Goal: Find specific page/section: Find specific page/section

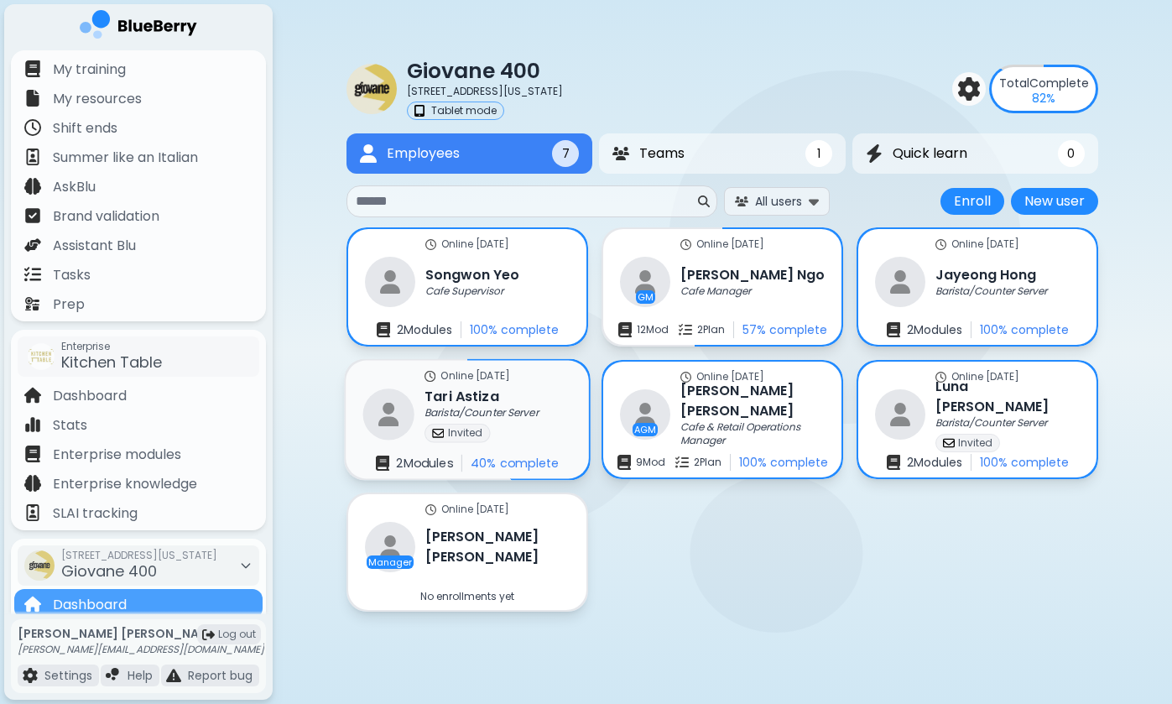
scroll to position [147, 0]
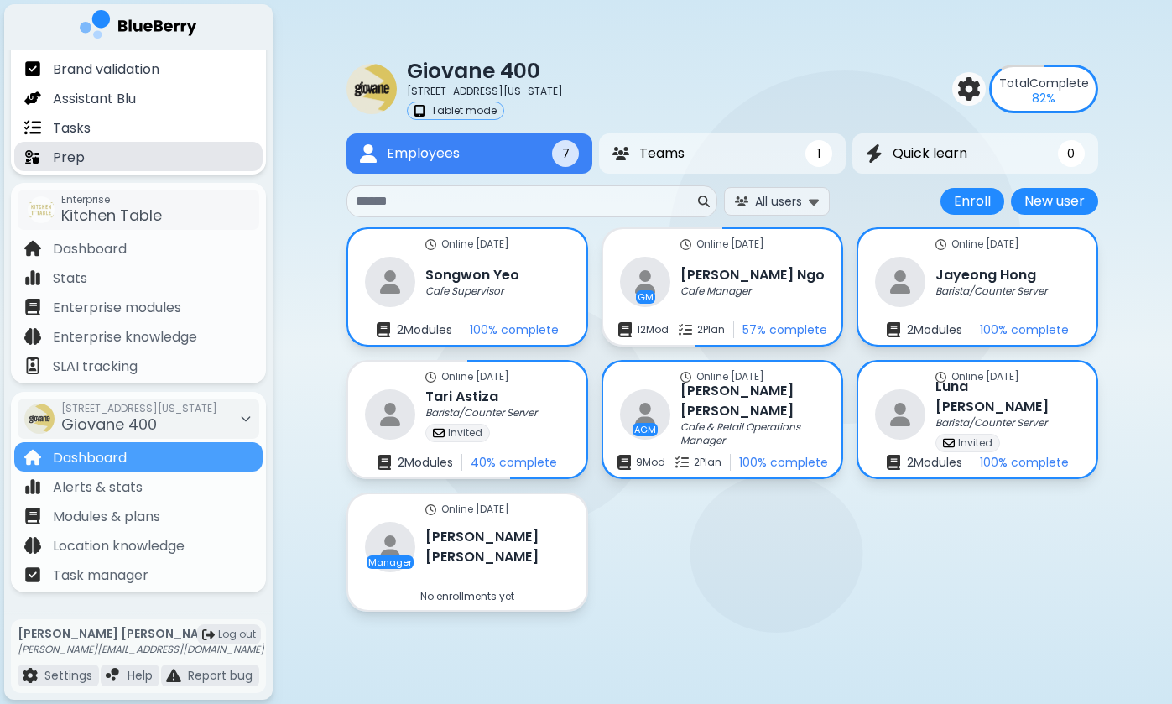
click at [133, 154] on div "Prep" at bounding box center [138, 156] width 248 height 29
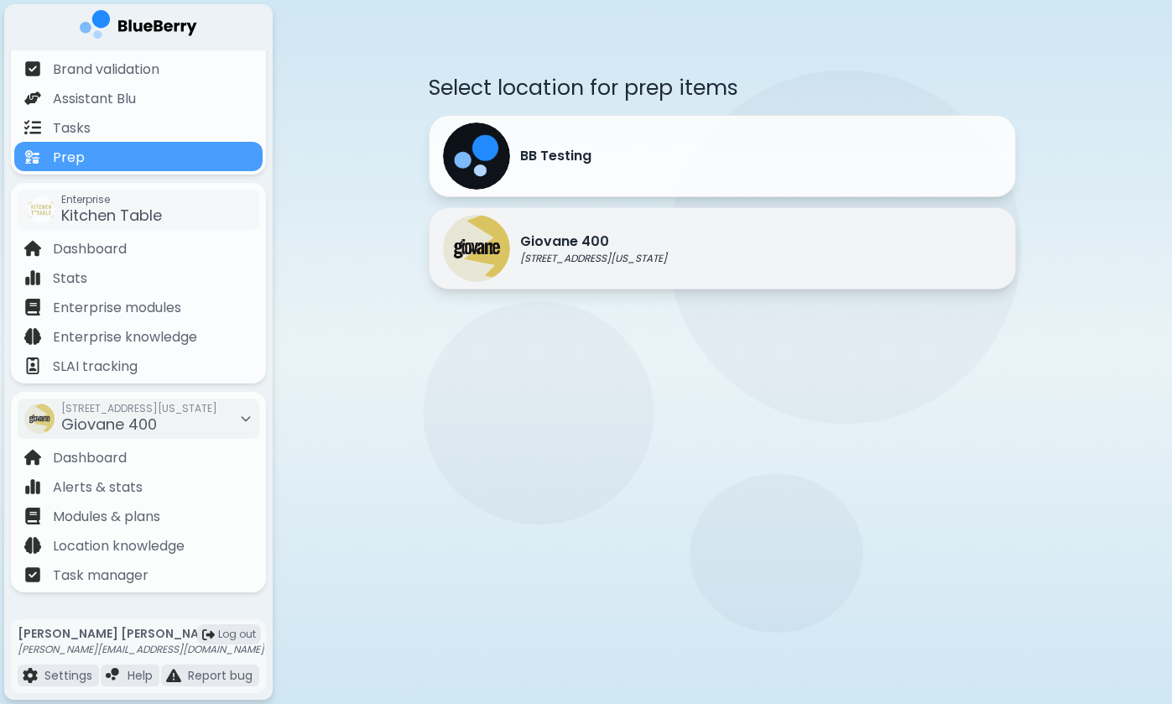
click at [500, 258] on img at bounding box center [476, 248] width 67 height 67
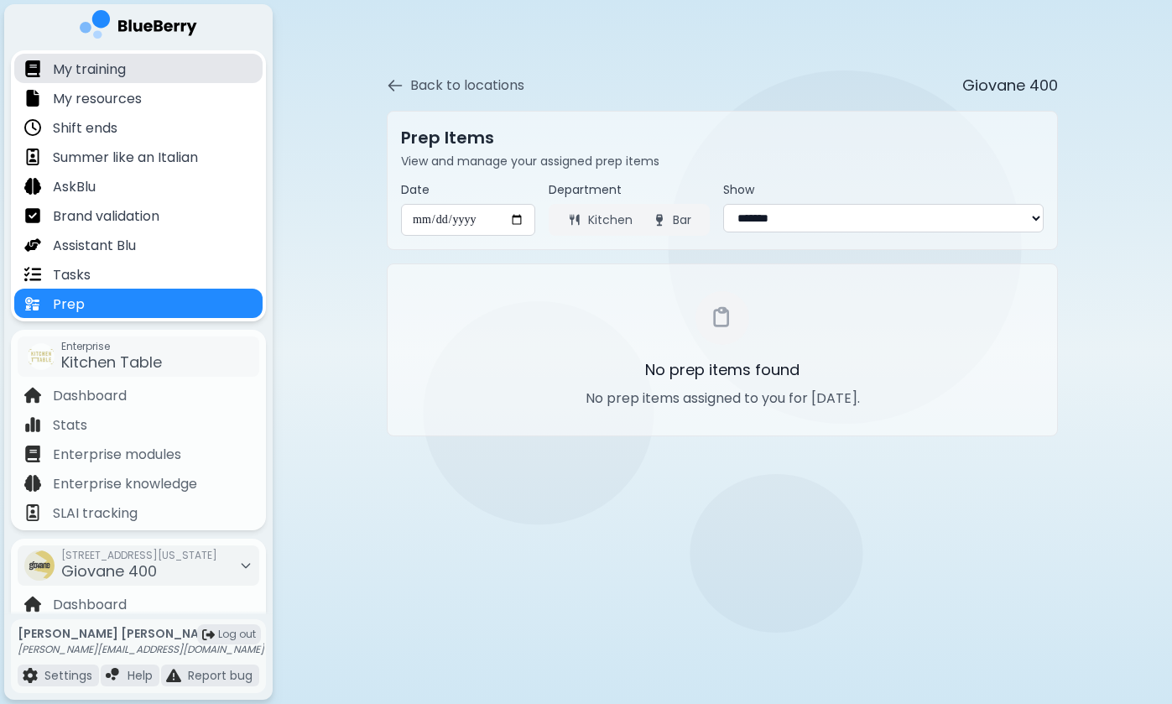
click at [195, 76] on div "My training" at bounding box center [138, 68] width 248 height 29
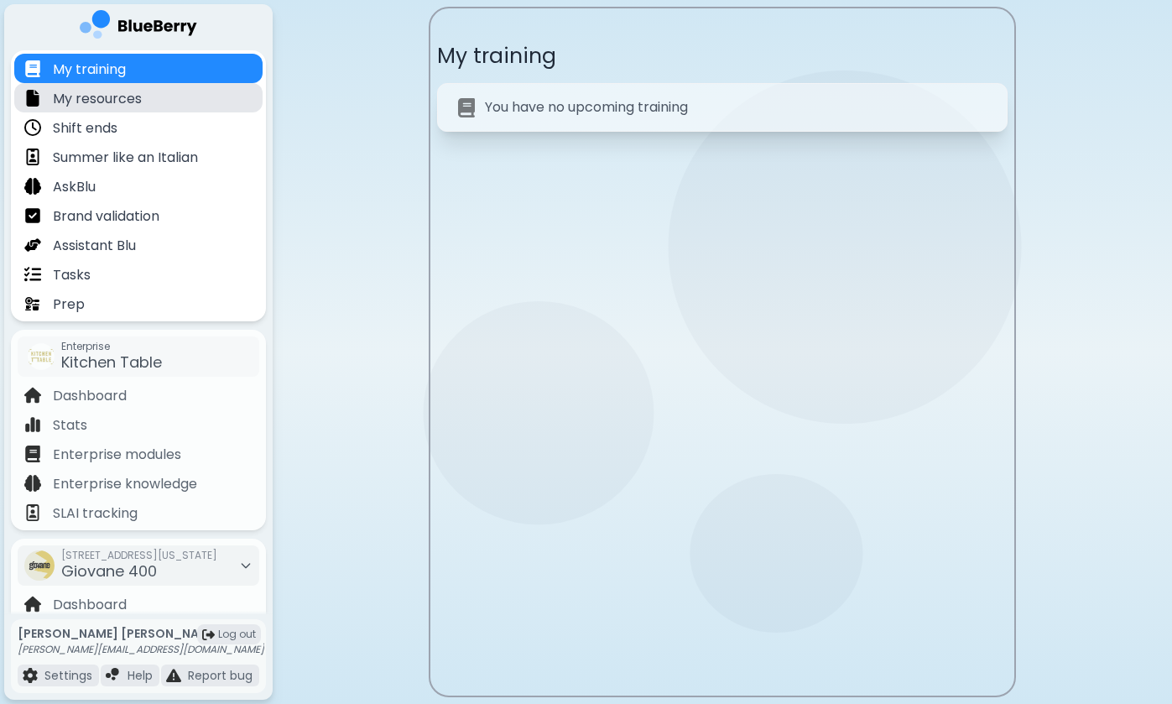
click at [145, 93] on div "My resources" at bounding box center [138, 97] width 248 height 29
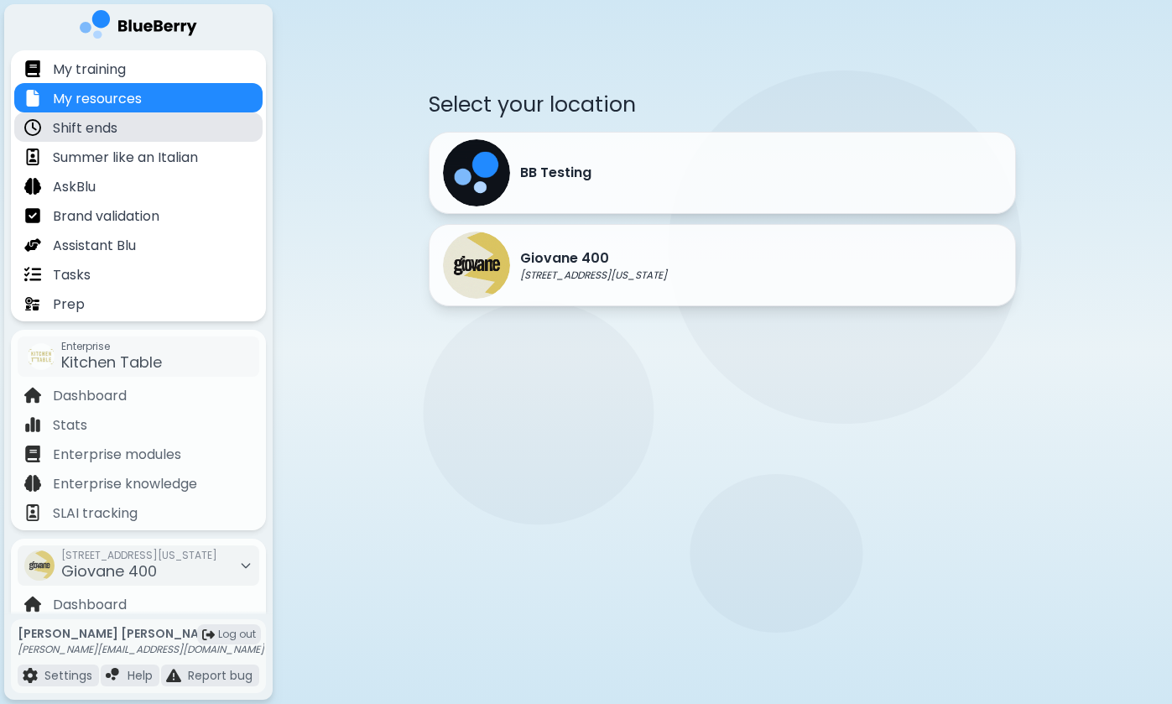
click at [187, 128] on div "Shift ends" at bounding box center [138, 126] width 248 height 29
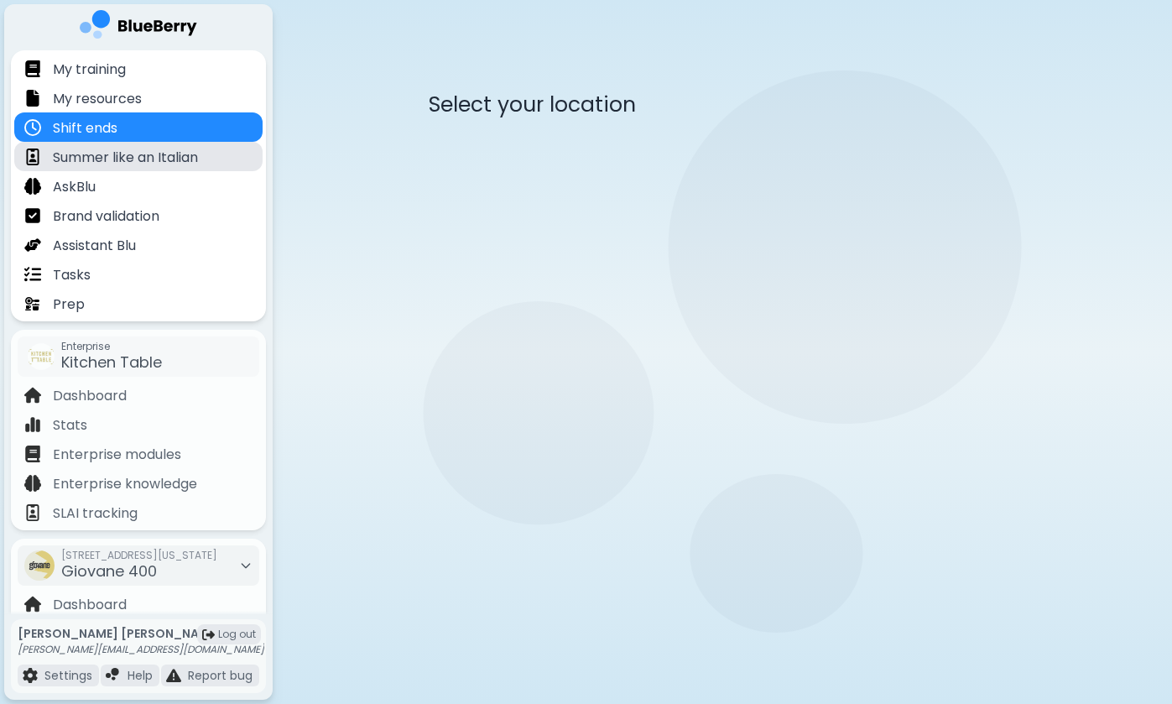
click at [198, 155] on p "Summer like an Italian" at bounding box center [125, 158] width 145 height 20
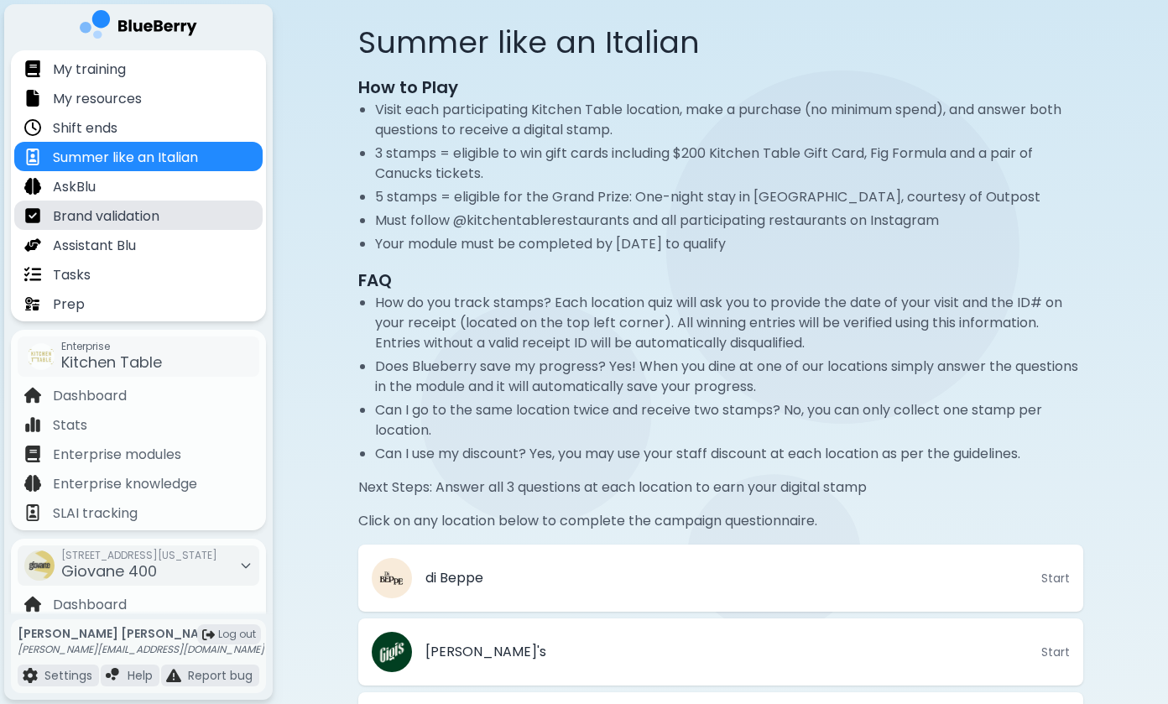
scroll to position [53, 0]
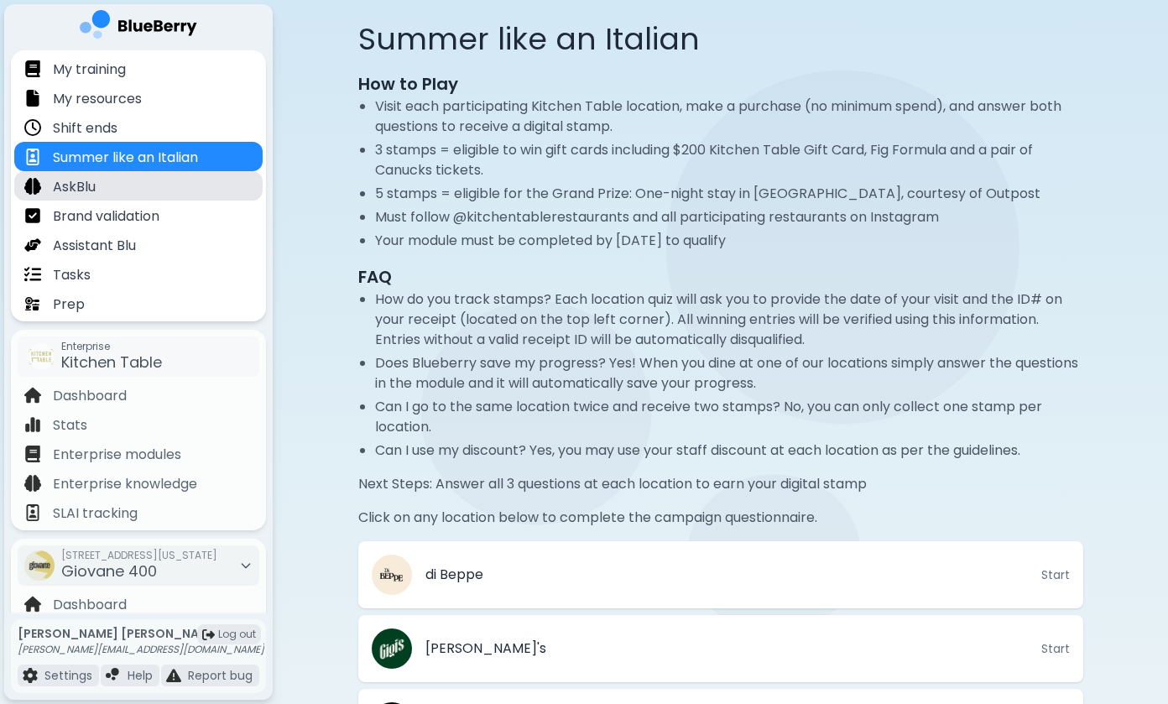
click at [164, 188] on div "AskBlu" at bounding box center [138, 185] width 248 height 29
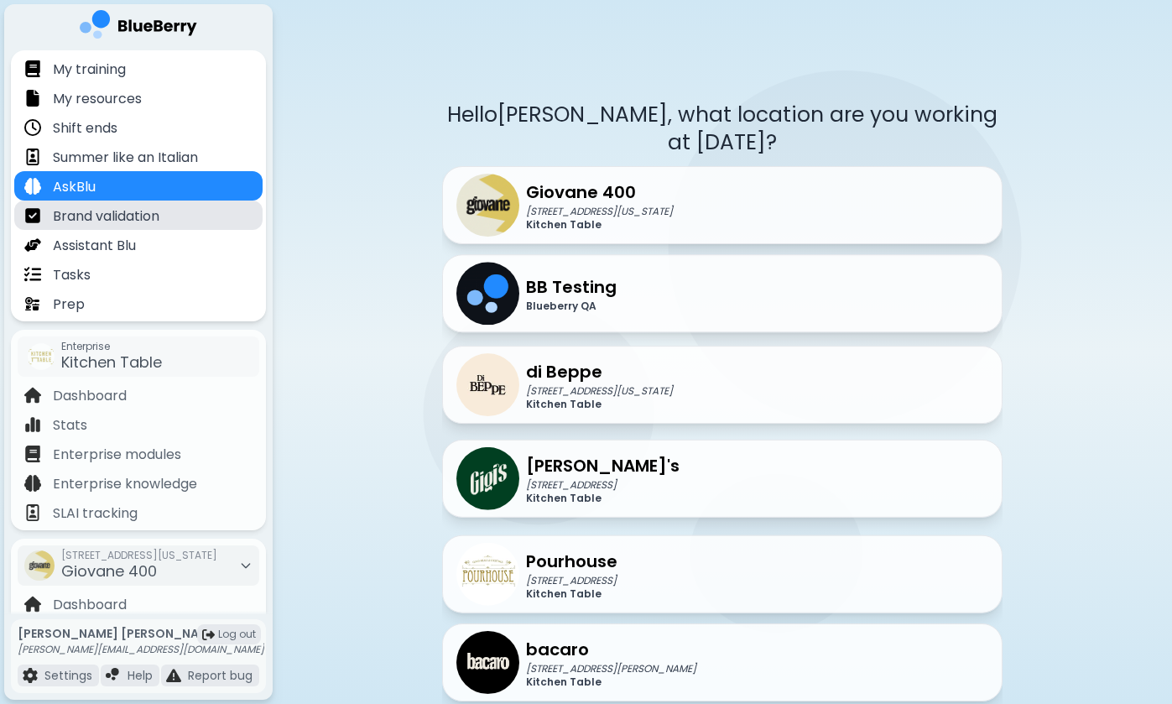
click at [175, 212] on div "Brand validation" at bounding box center [138, 215] width 248 height 29
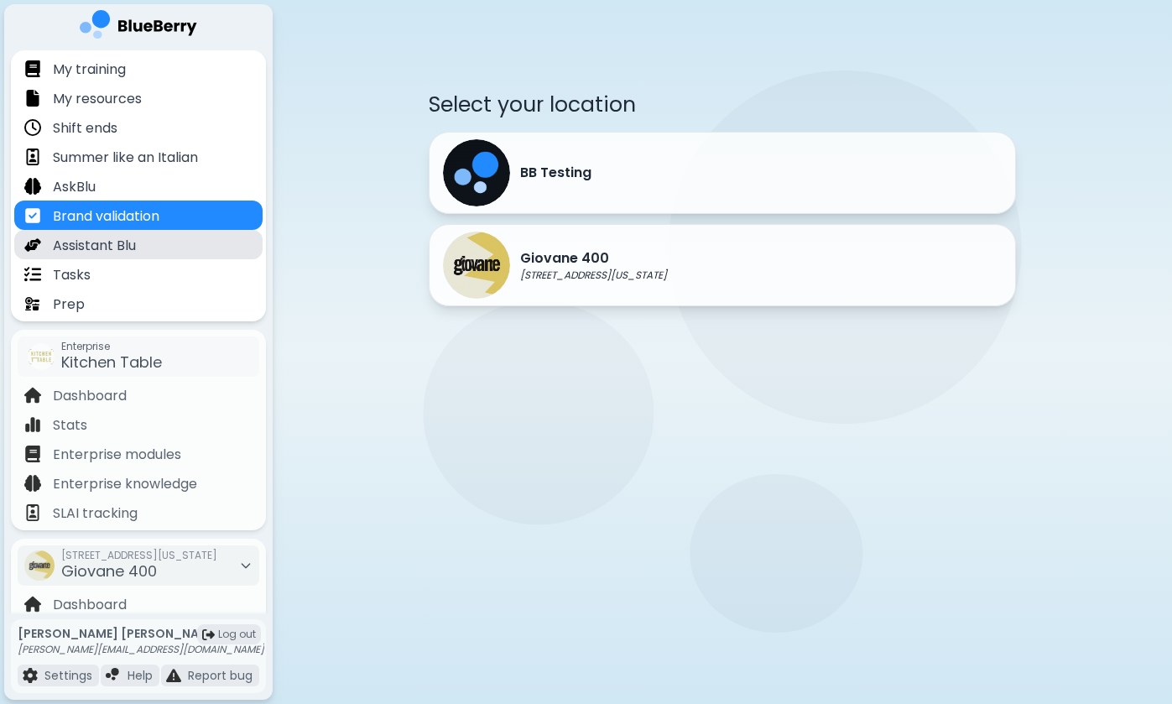
click at [166, 247] on div "Assistant Blu" at bounding box center [138, 244] width 248 height 29
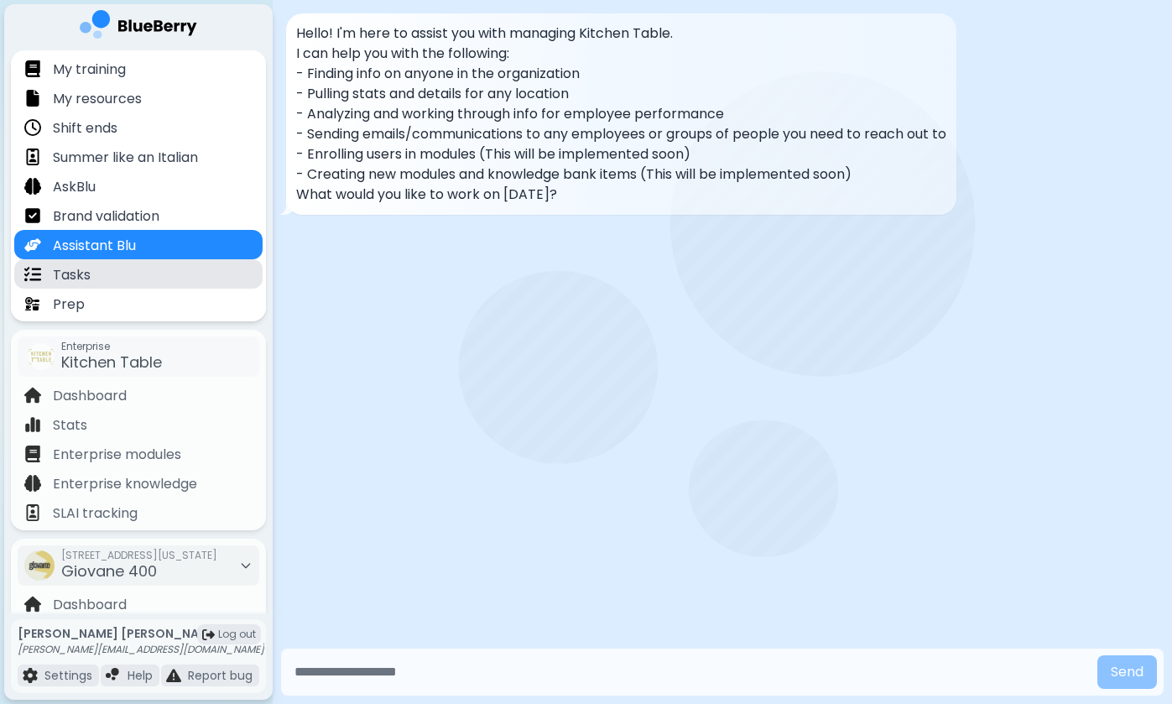
click at [165, 275] on div "Tasks" at bounding box center [138, 273] width 248 height 29
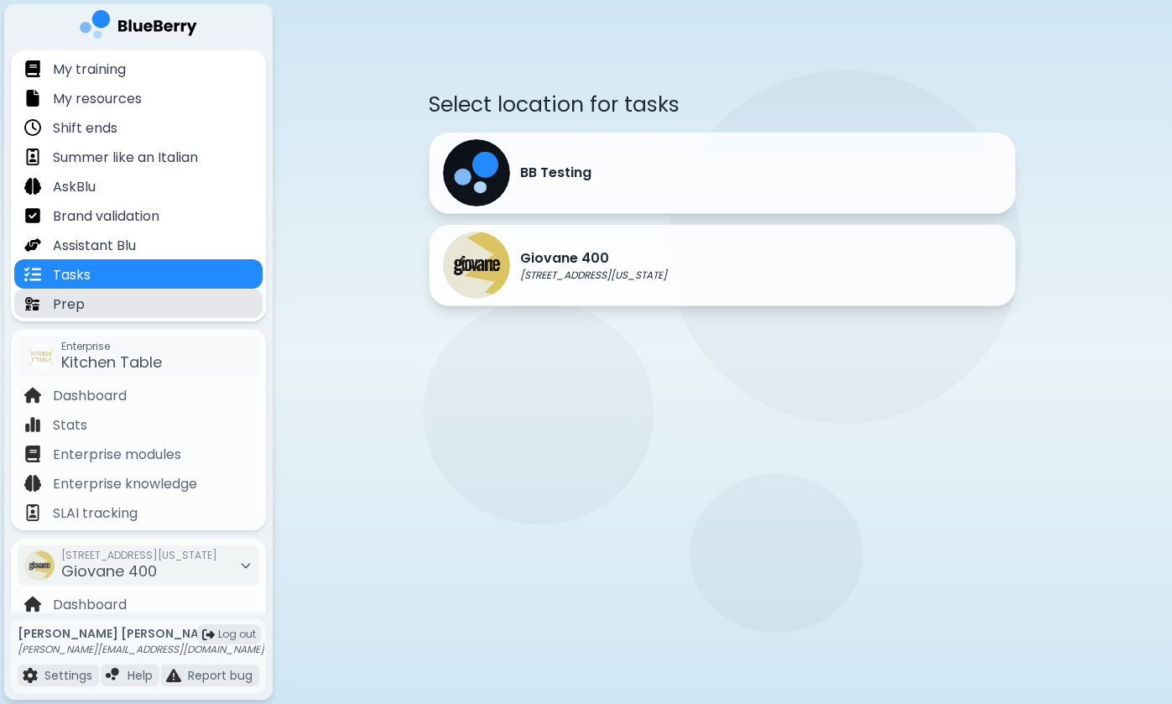
click at [163, 304] on div "Prep" at bounding box center [138, 303] width 248 height 29
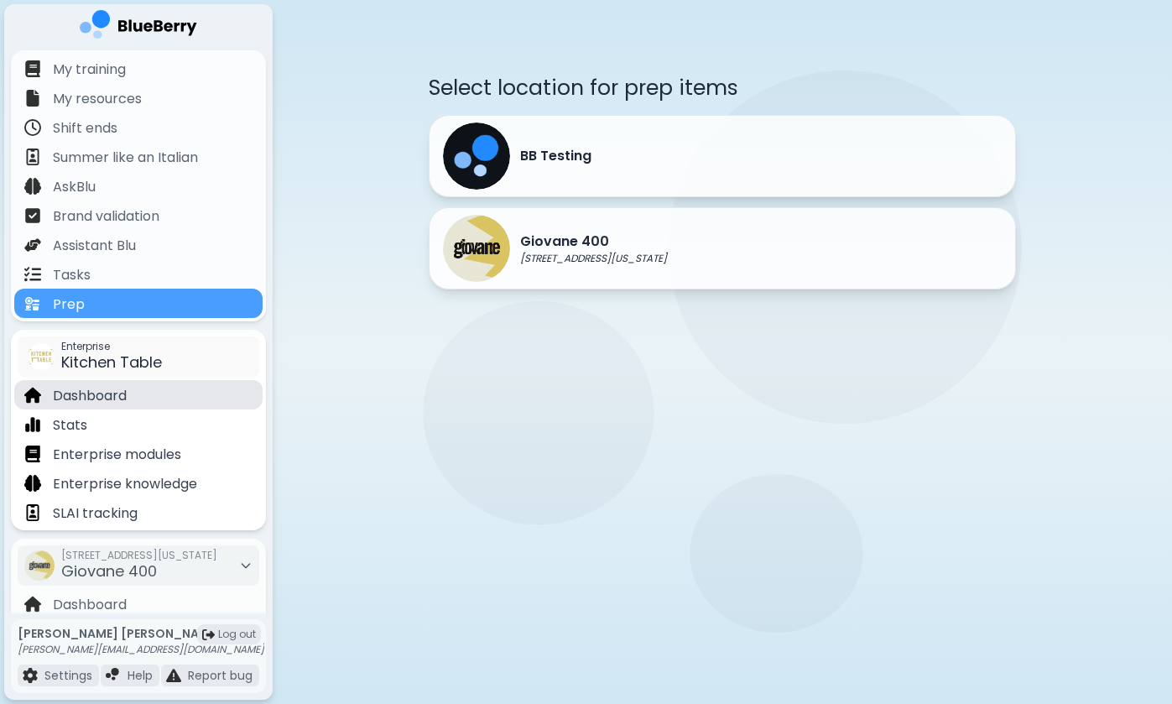
click at [155, 409] on div "Dashboard" at bounding box center [138, 394] width 248 height 29
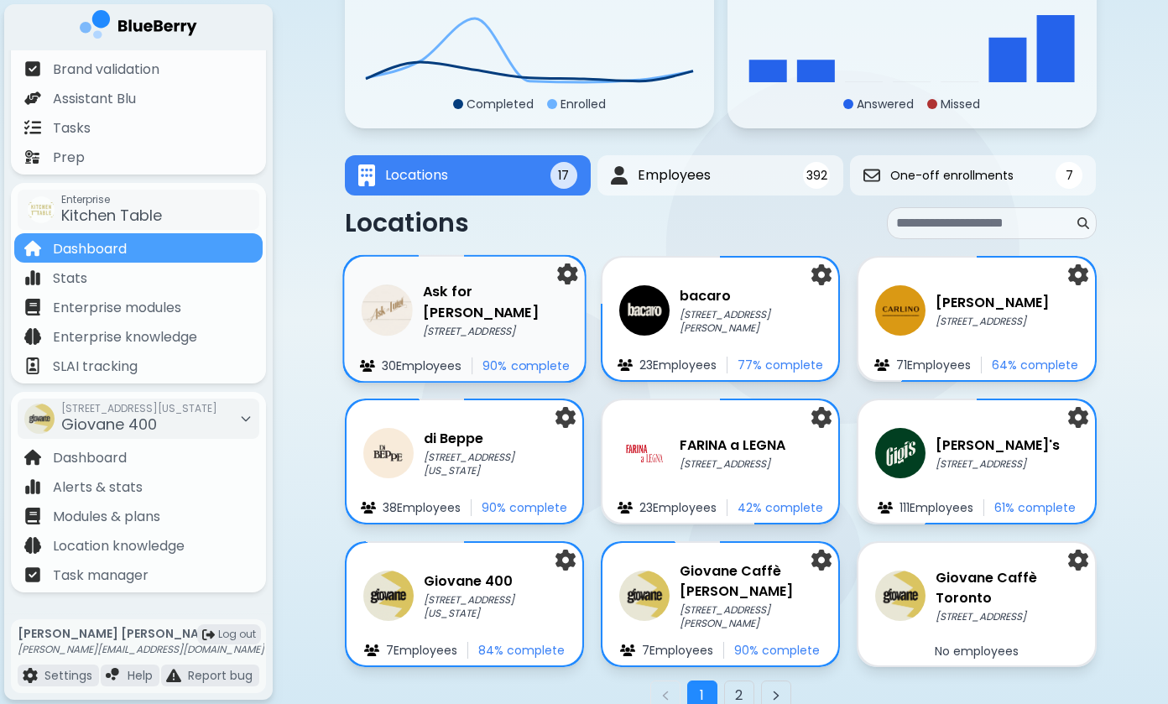
scroll to position [138, 0]
click at [733, 699] on button "2" at bounding box center [739, 695] width 30 height 30
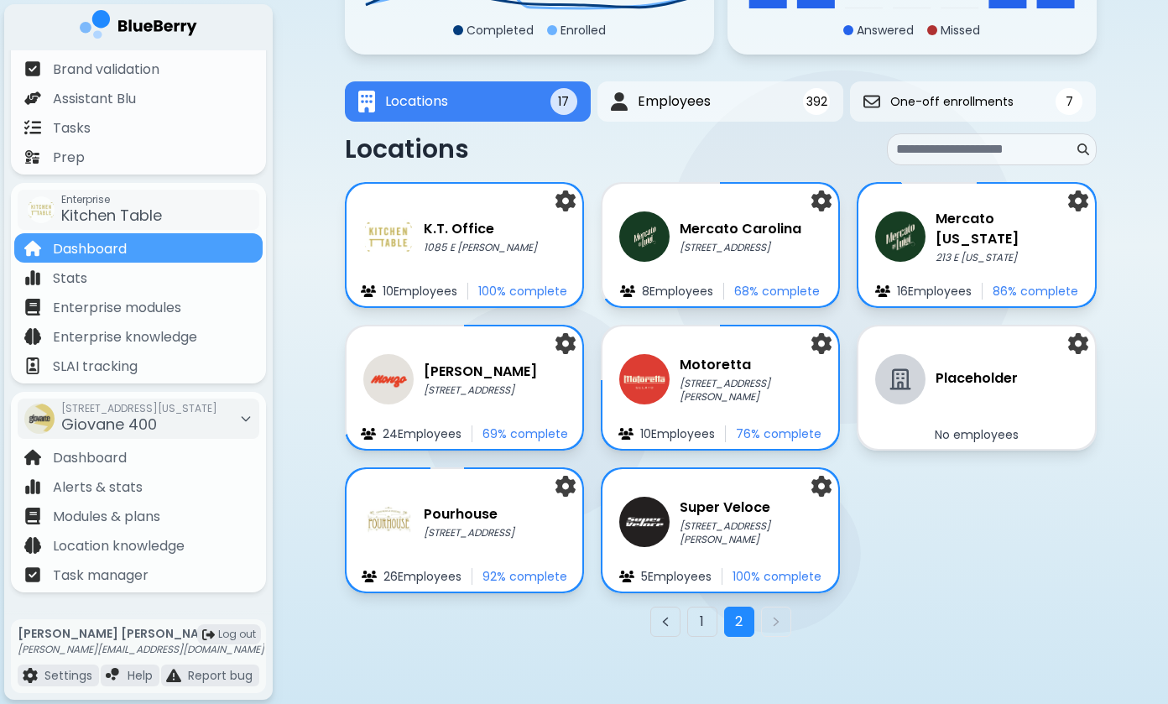
scroll to position [211, 0]
click at [908, 106] on span "One-off enrollments" at bounding box center [952, 101] width 126 height 15
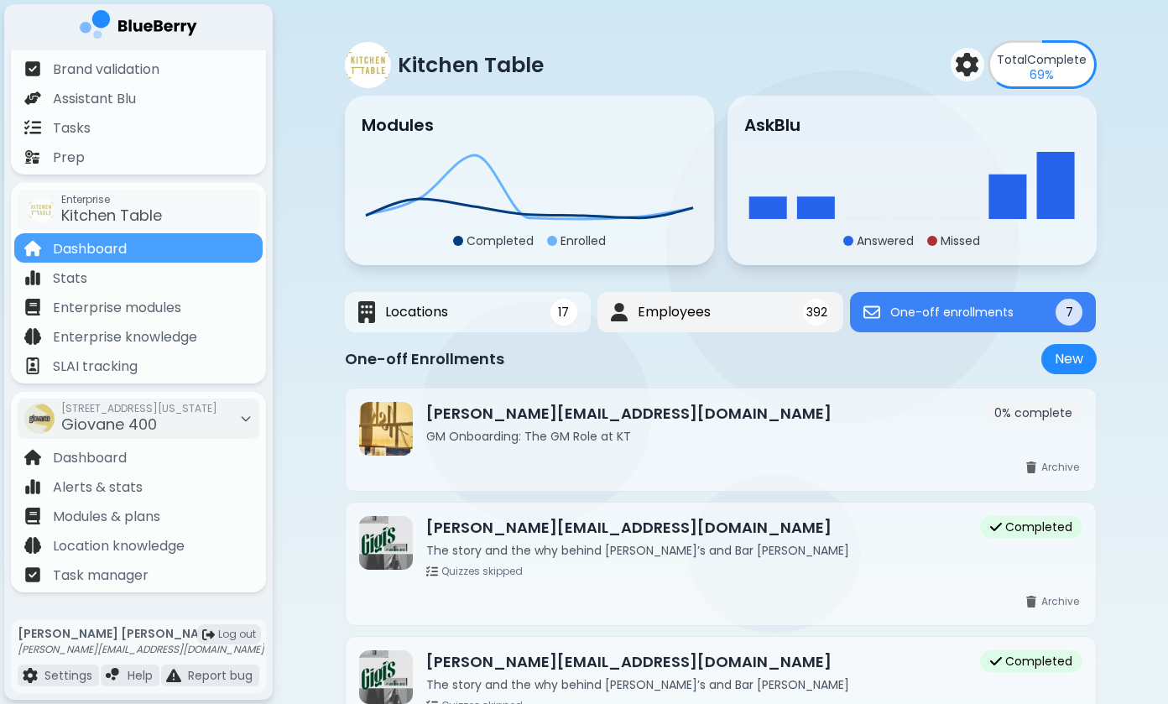
scroll to position [0, 0]
click at [675, 306] on span "Employees" at bounding box center [673, 312] width 74 height 20
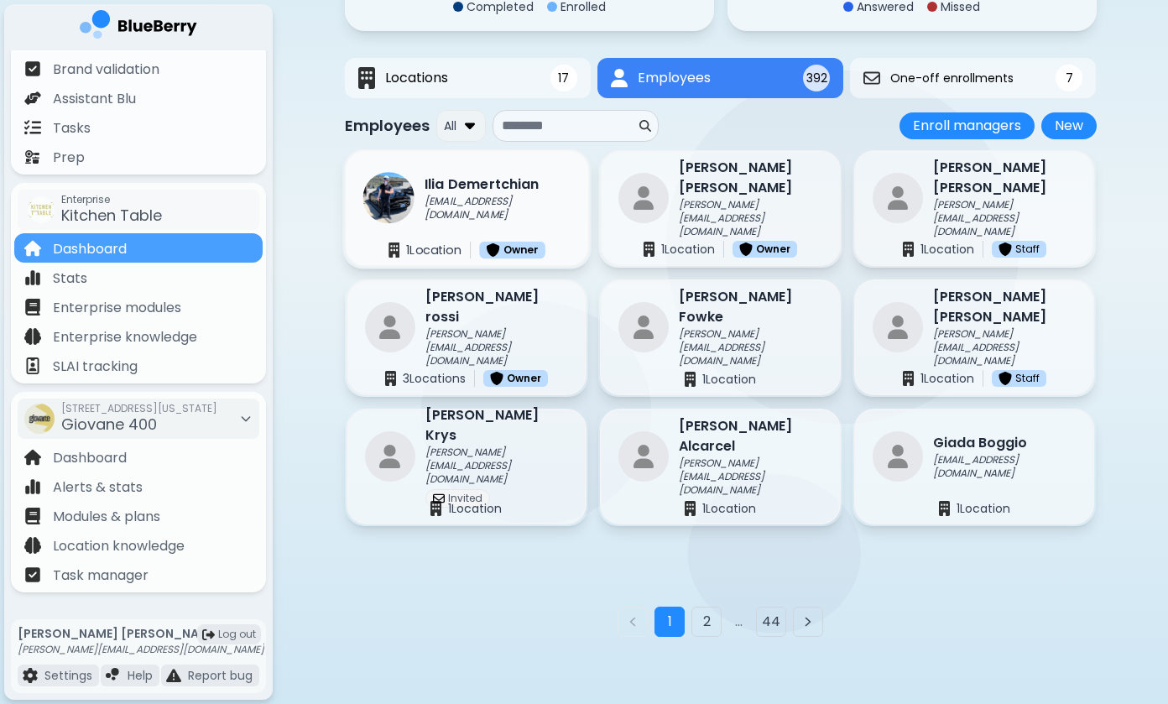
scroll to position [235, 0]
click at [705, 624] on button "2" at bounding box center [706, 622] width 30 height 30
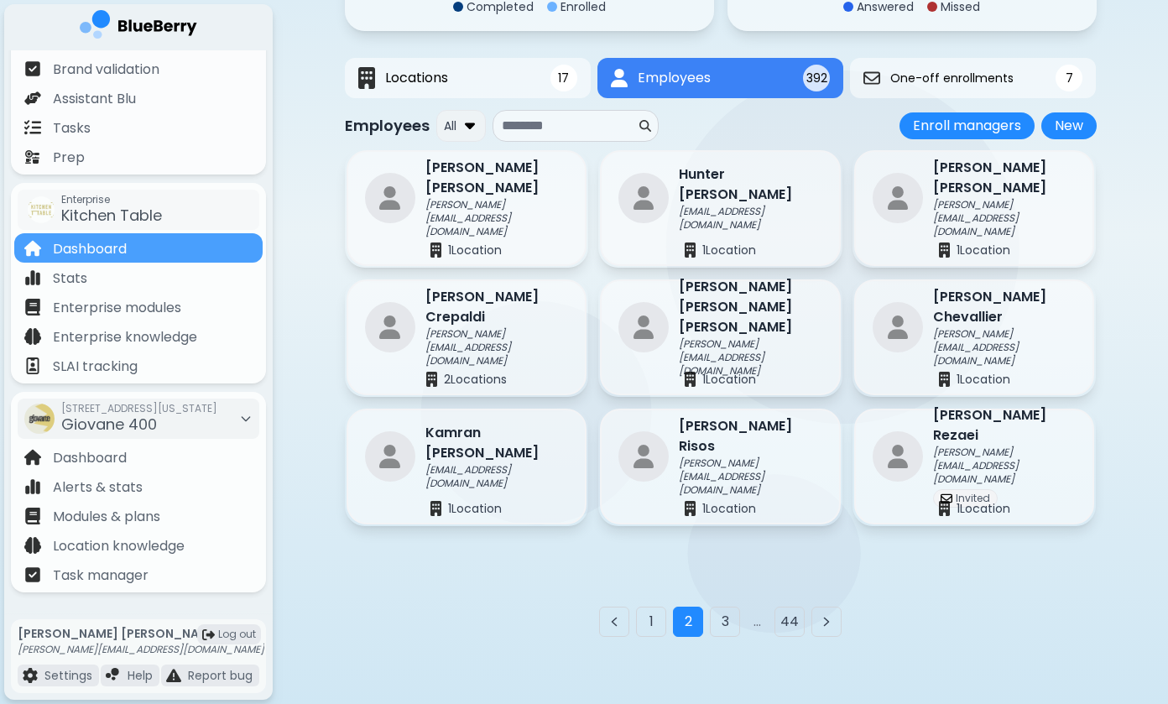
click at [639, 141] on div at bounding box center [576, 126] width 166 height 32
click at [634, 123] on input at bounding box center [569, 126] width 134 height 20
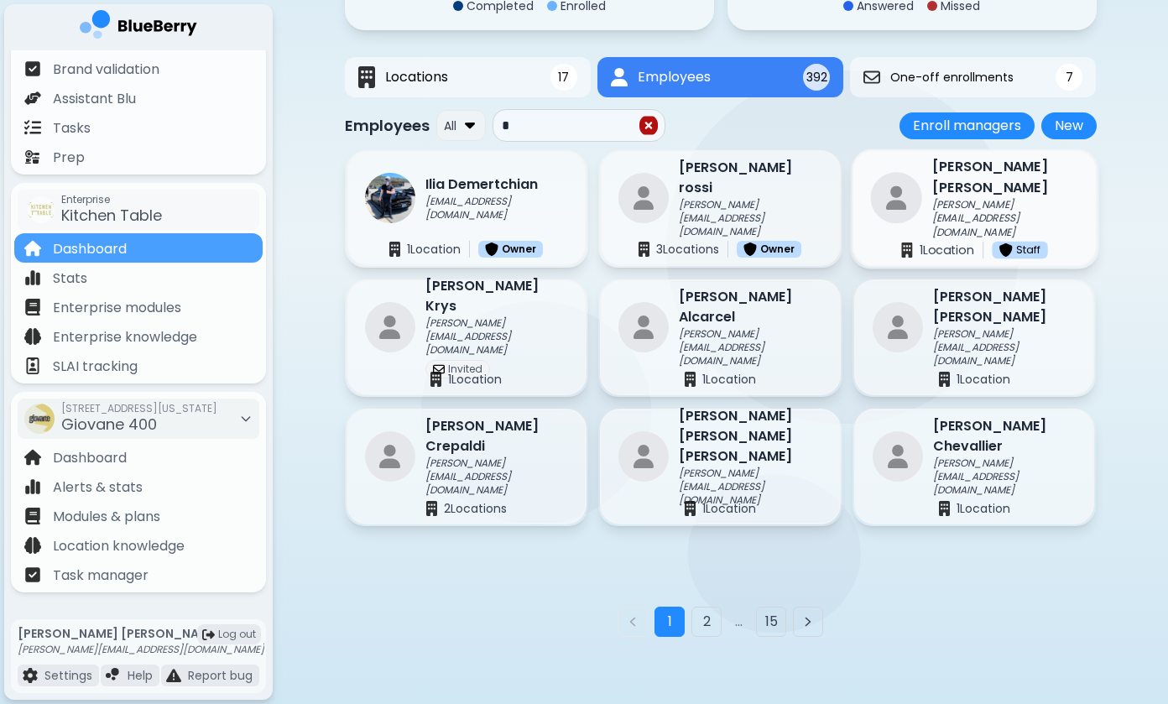
type input "*"
click at [1024, 251] on p "Staff" at bounding box center [1028, 249] width 25 height 13
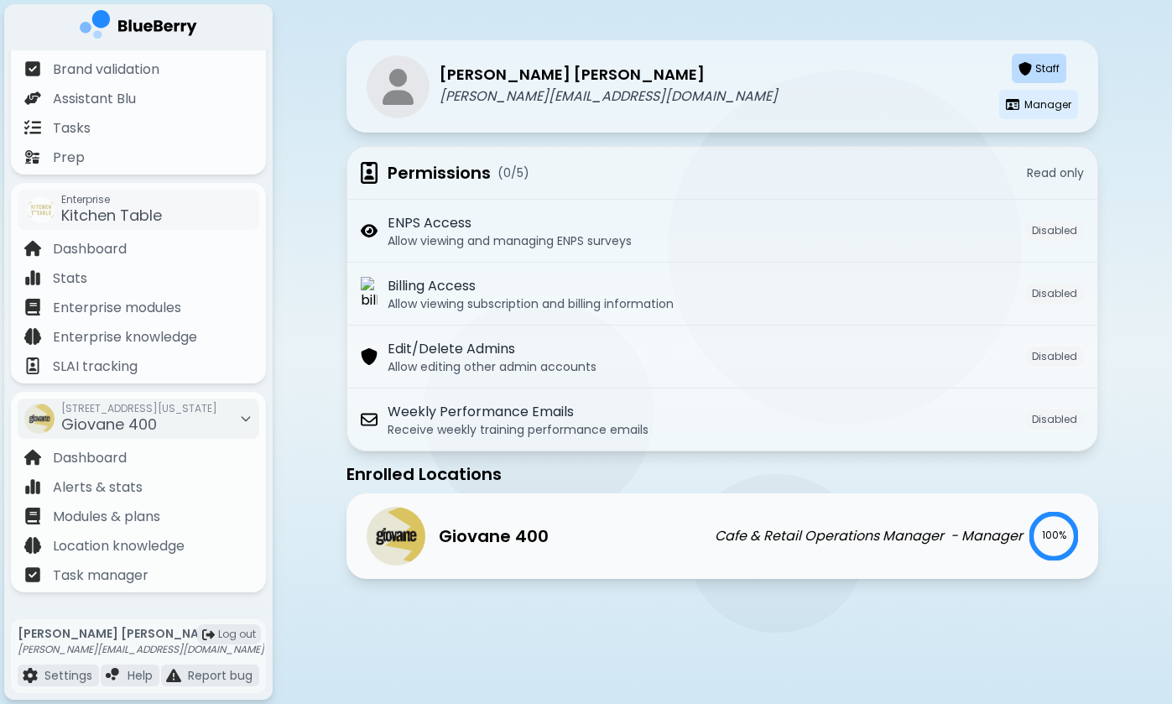
click at [807, 545] on p "Cafe & Retail Operations Manager" at bounding box center [829, 536] width 229 height 20
